Goal: Complete application form

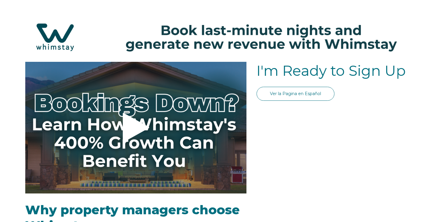
select select "FR"
select select "Standard"
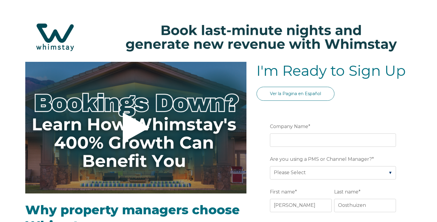
click at [54, 42] on img at bounding box center [218, 37] width 425 height 45
click at [63, 32] on img at bounding box center [218, 37] width 425 height 45
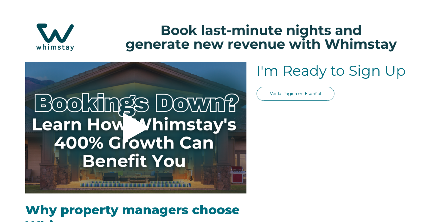
select select "FR"
select select "Standard"
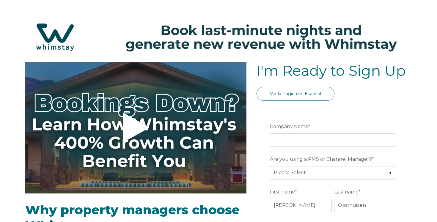
click at [57, 40] on img at bounding box center [218, 37] width 425 height 45
